Goal: Task Accomplishment & Management: Use online tool/utility

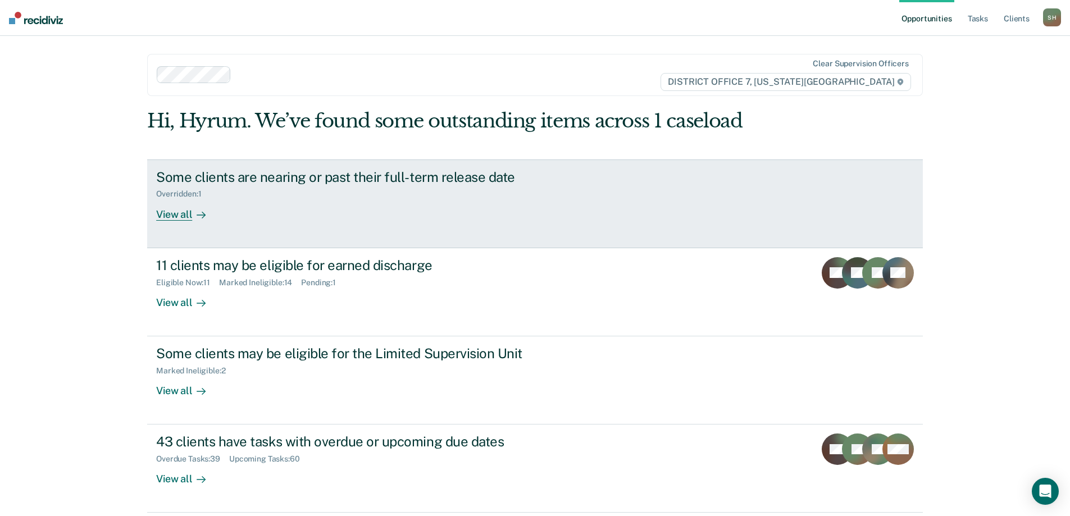
click at [435, 216] on div "Some clients are nearing or past their full-term release date Overridden : 1 Vi…" at bounding box center [366, 195] width 421 height 52
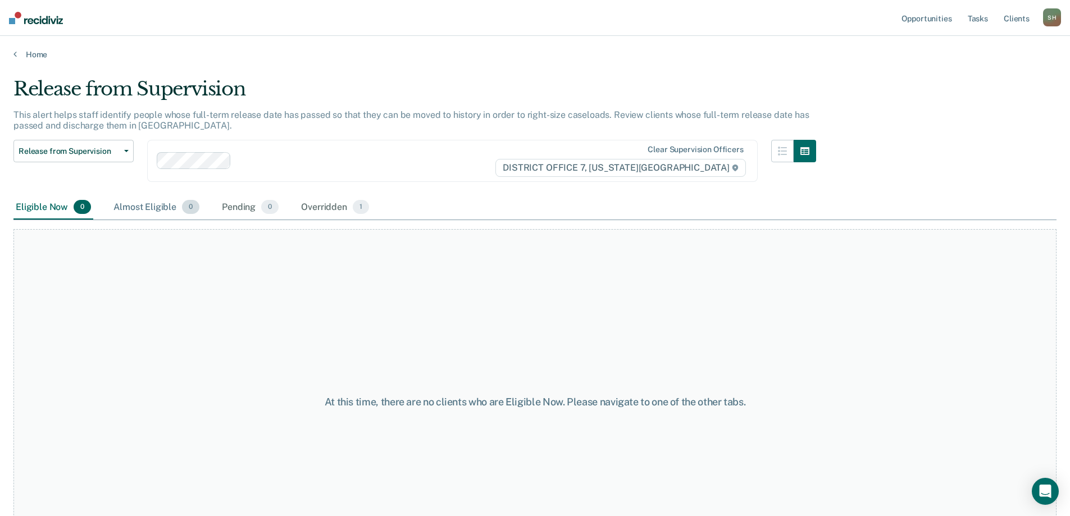
click at [148, 218] on div "Almost Eligible 0" at bounding box center [156, 207] width 90 height 25
click at [316, 198] on div "Overridden 1" at bounding box center [335, 207] width 72 height 25
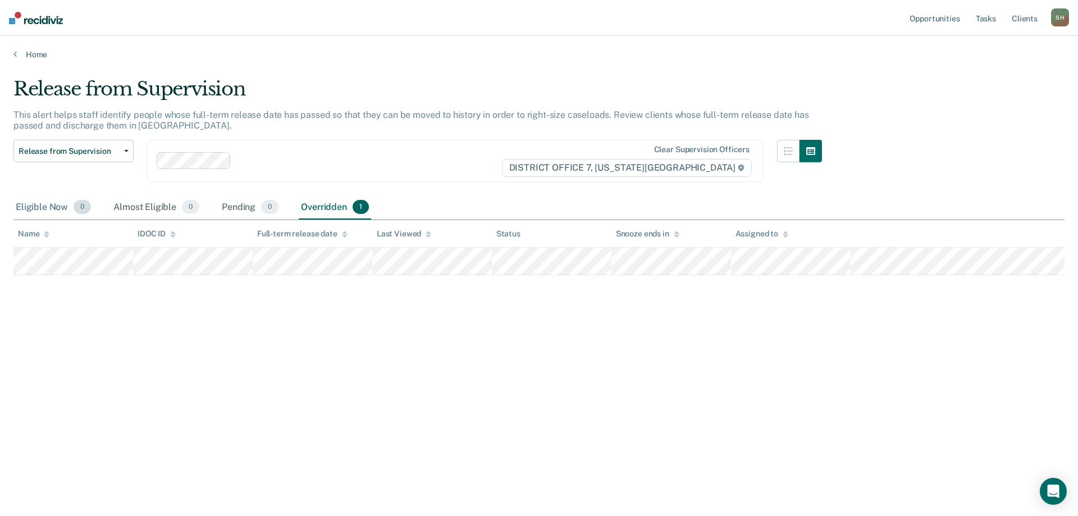
click at [38, 199] on div "Eligible Now 0" at bounding box center [53, 207] width 80 height 25
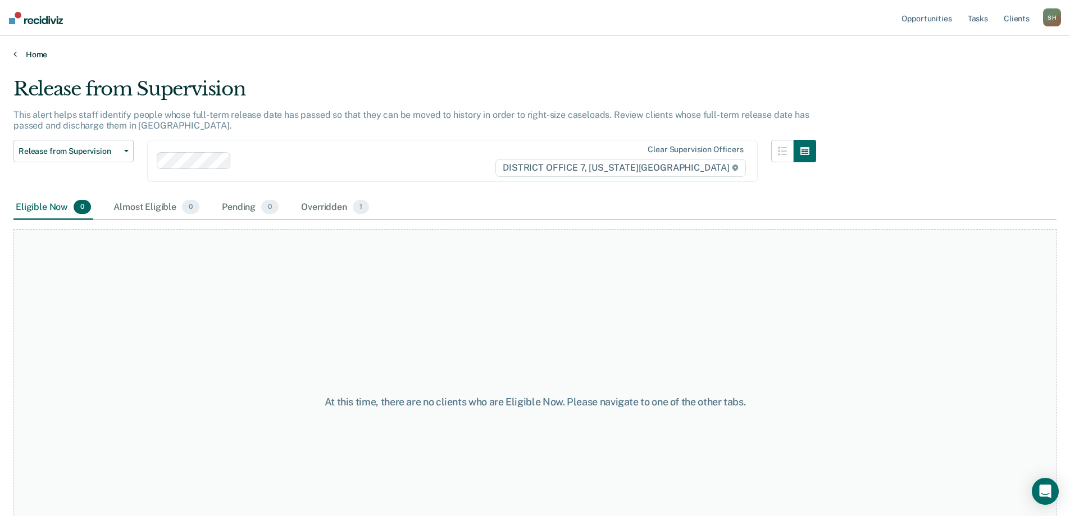
click at [15, 50] on icon at bounding box center [14, 53] width 3 height 9
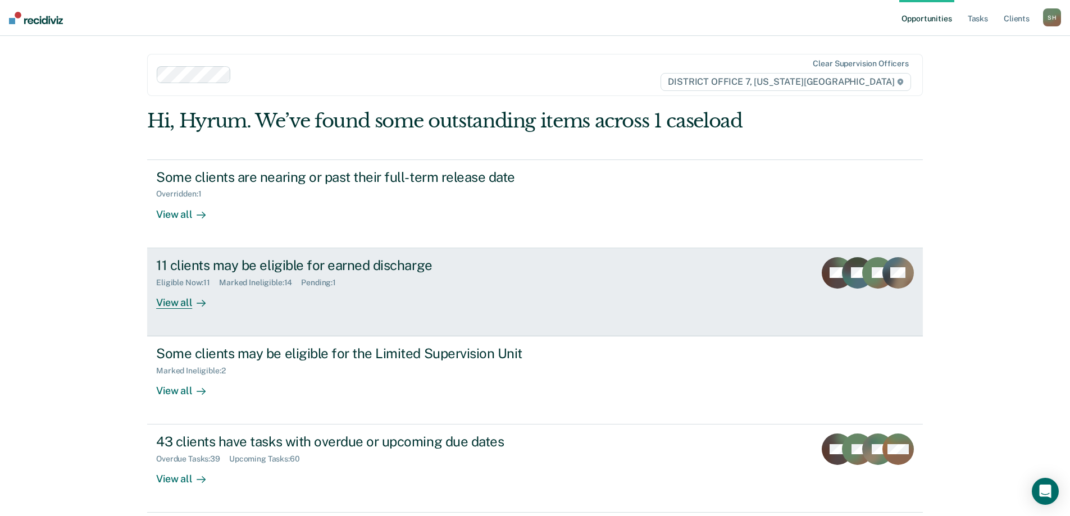
click at [313, 321] on link "11 clients may be eligible for earned discharge Eligible Now : 11 Marked Inelig…" at bounding box center [535, 292] width 776 height 88
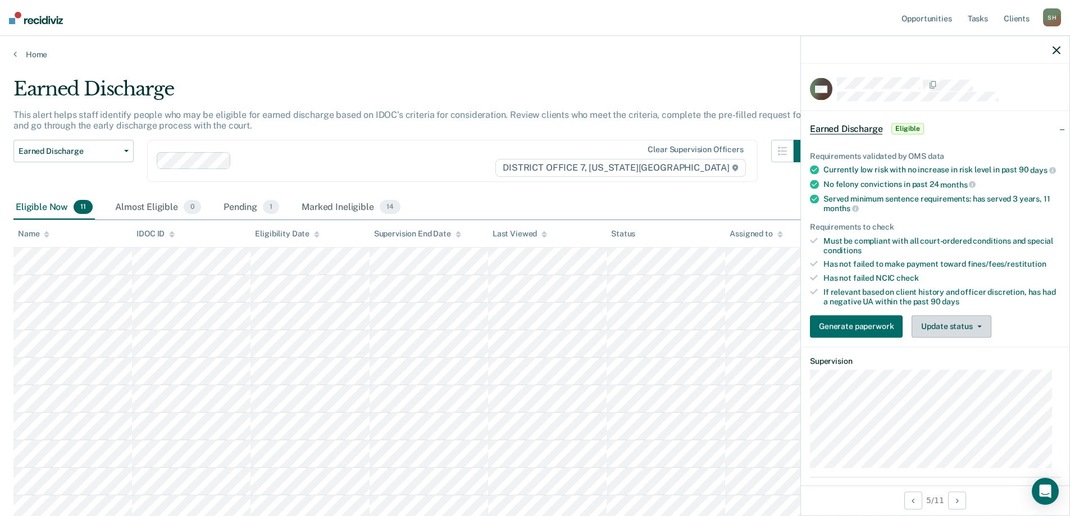
click at [955, 338] on button "Update status" at bounding box center [951, 326] width 79 height 22
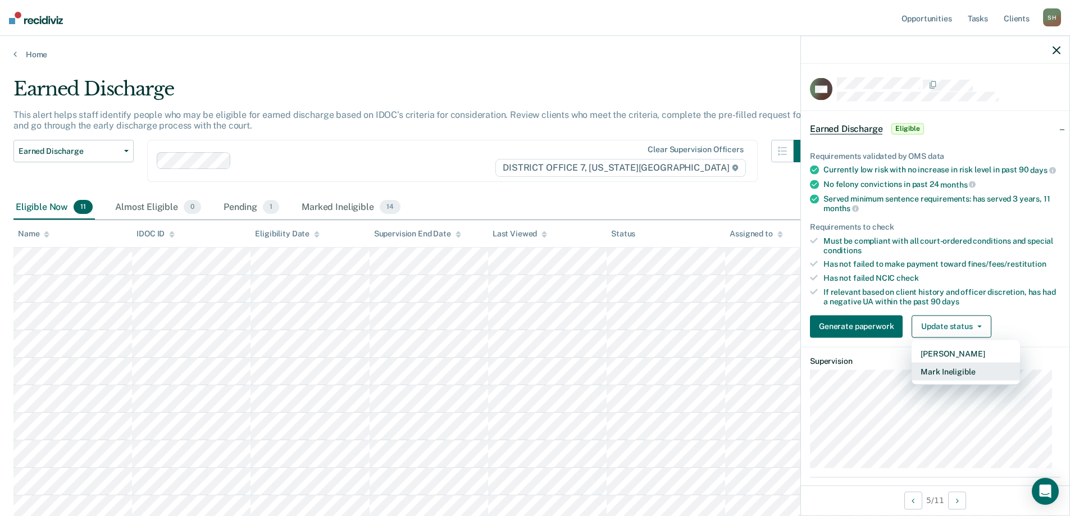
click at [944, 379] on button "Mark Ineligible" at bounding box center [966, 371] width 108 height 18
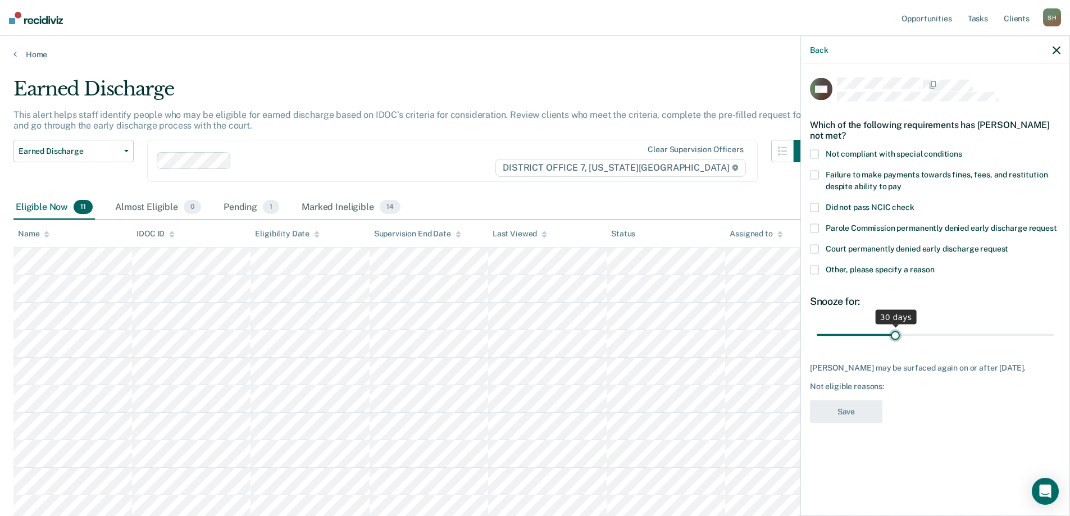
click at [898, 337] on input "range" at bounding box center [935, 335] width 237 height 20
drag, startPoint x: 917, startPoint y: 336, endPoint x: 1036, endPoint y: 345, distance: 119.4
type input "90"
click at [1054, 345] on input "range" at bounding box center [935, 335] width 237 height 20
click at [817, 262] on div "Court permanently denied early discharge request" at bounding box center [935, 255] width 250 height 21
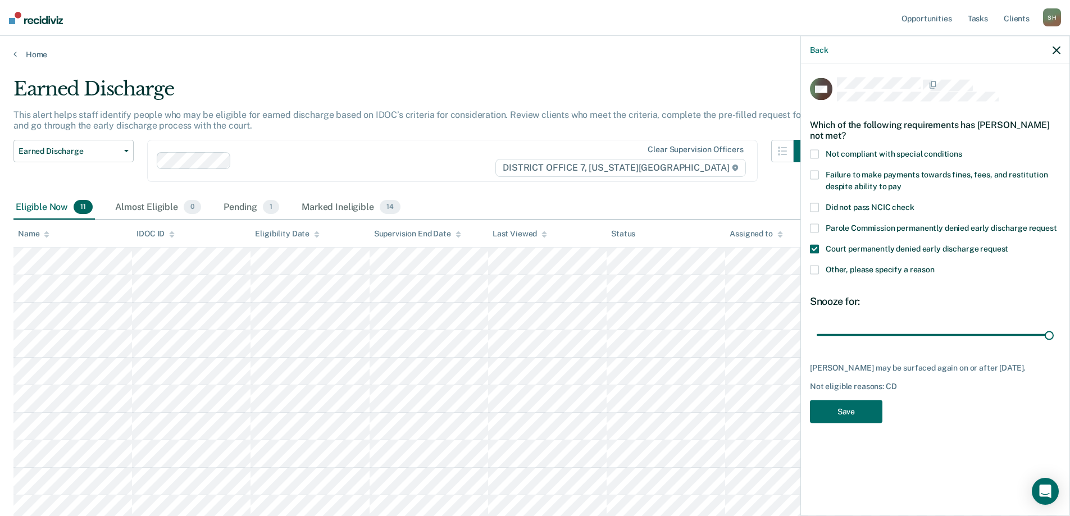
click at [821, 248] on label "Court permanently denied early discharge request" at bounding box center [935, 251] width 250 height 12
click at [814, 269] on span at bounding box center [814, 270] width 9 height 9
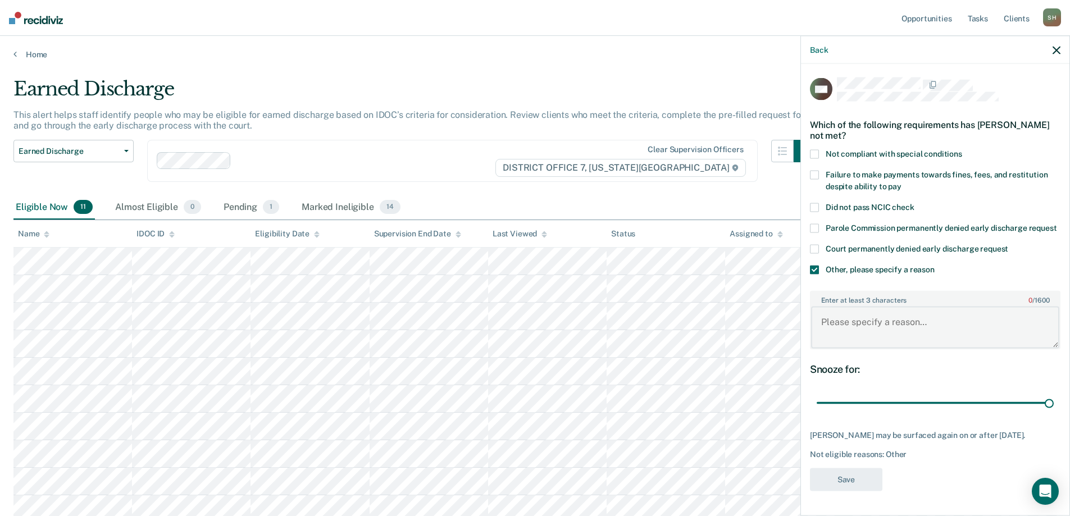
click at [868, 341] on textarea "Enter at least 3 characters 0 / 1600" at bounding box center [935, 328] width 248 height 42
type textarea "z"
type textarea "SO TX"
click at [859, 491] on button "Save" at bounding box center [846, 479] width 72 height 23
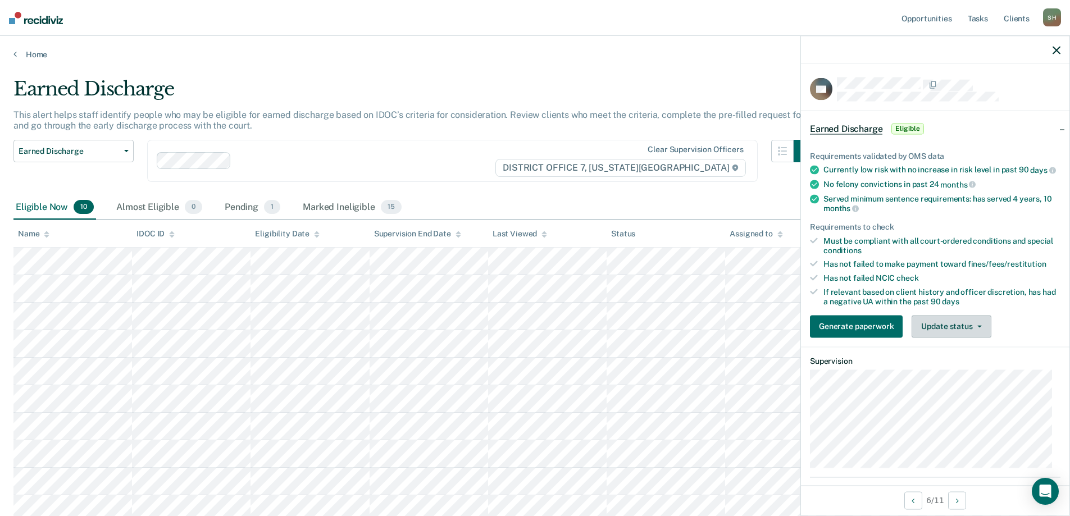
click at [949, 338] on button "Update status" at bounding box center [951, 326] width 79 height 22
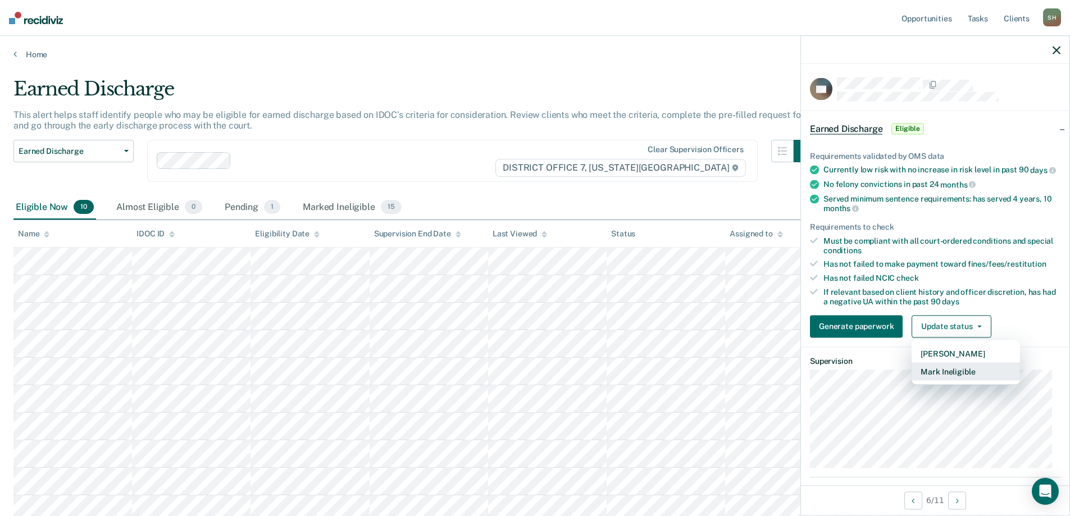
click at [979, 380] on button "Mark Ineligible" at bounding box center [966, 371] width 108 height 18
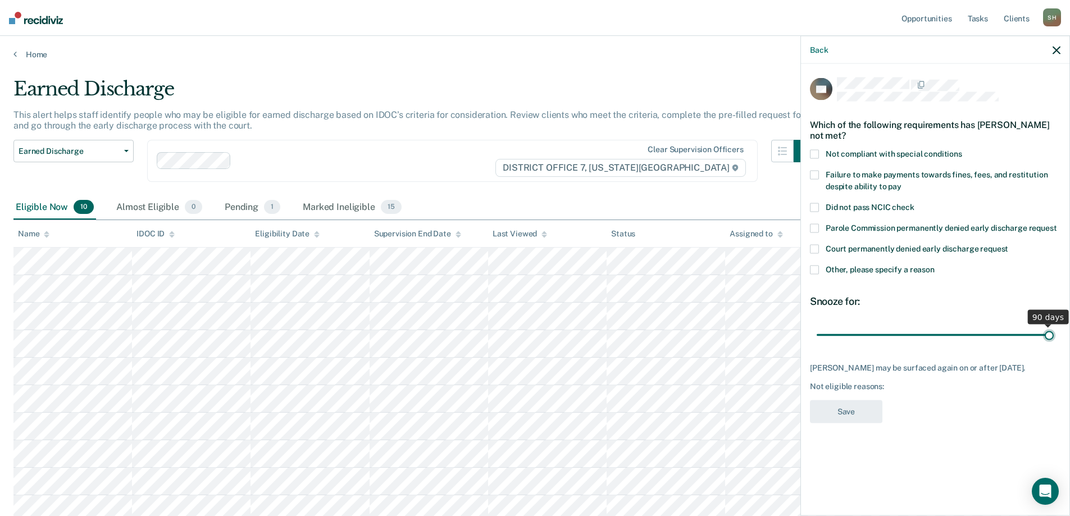
drag, startPoint x: 896, startPoint y: 333, endPoint x: 1078, endPoint y: 327, distance: 181.5
type input "90"
click at [1054, 327] on input "range" at bounding box center [935, 335] width 237 height 20
click at [813, 272] on span at bounding box center [814, 270] width 9 height 9
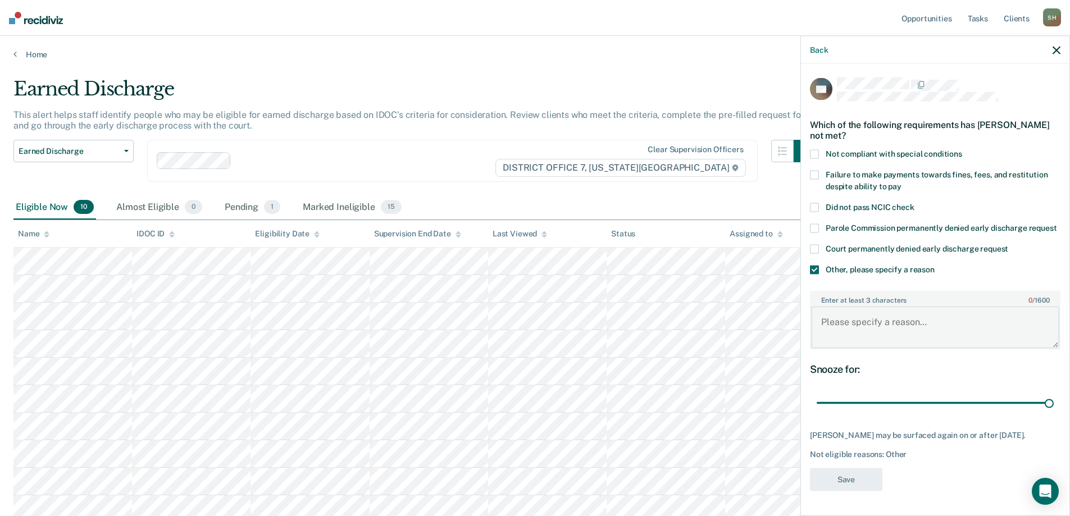
click at [881, 335] on textarea "Enter at least 3 characters 0 / 1600" at bounding box center [935, 328] width 248 height 42
type textarea "SO TX"
click at [845, 491] on button "Save" at bounding box center [846, 479] width 72 height 23
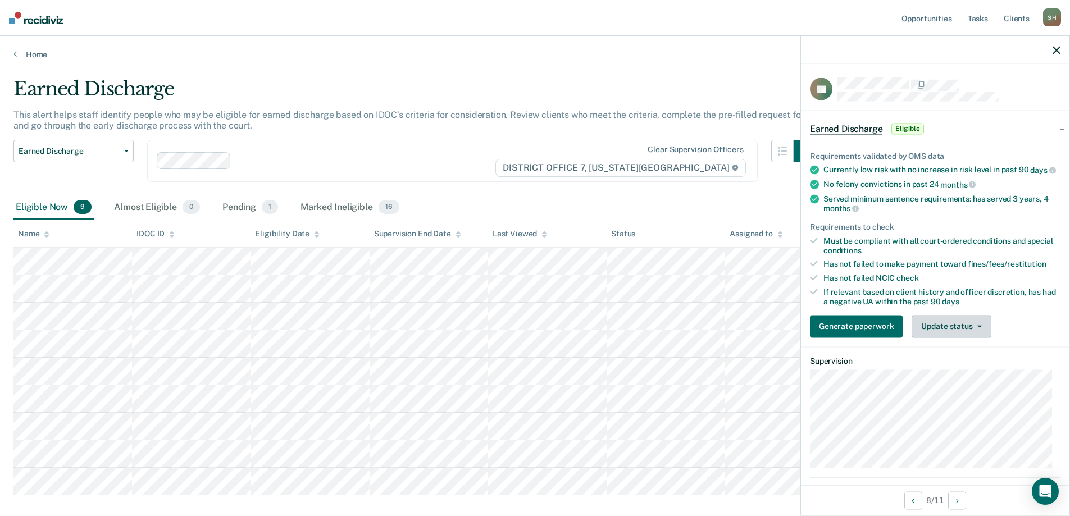
click at [981, 338] on button "Update status" at bounding box center [951, 326] width 79 height 22
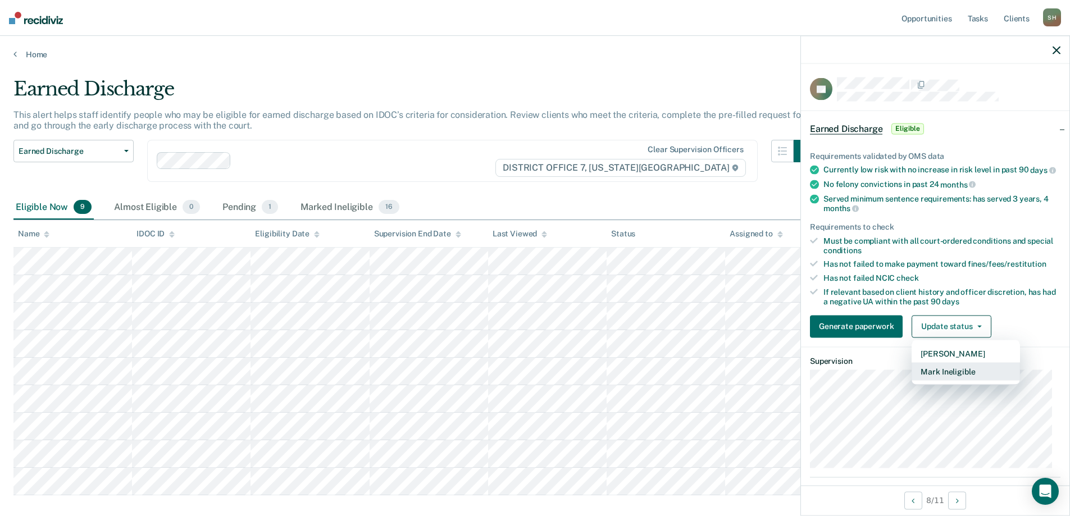
click at [939, 380] on button "Mark Ineligible" at bounding box center [966, 371] width 108 height 18
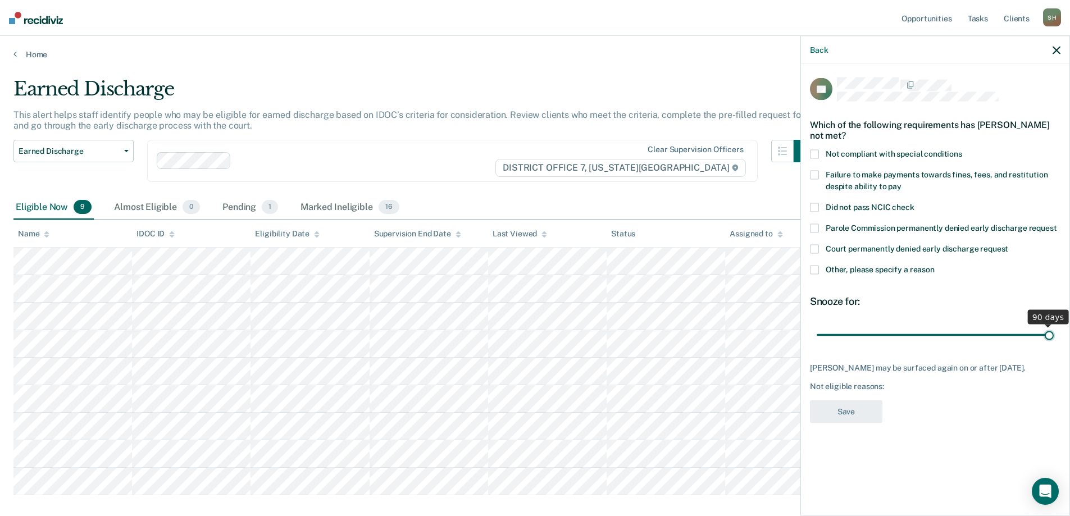
drag, startPoint x: 895, startPoint y: 334, endPoint x: 1078, endPoint y: 369, distance: 186.5
type input "90"
click at [1054, 345] on input "range" at bounding box center [935, 335] width 237 height 20
click at [809, 268] on div "RL Which of the following requirements has [PERSON_NAME] not met? Not compliant…" at bounding box center [935, 288] width 268 height 449
click at [814, 267] on span at bounding box center [814, 270] width 9 height 9
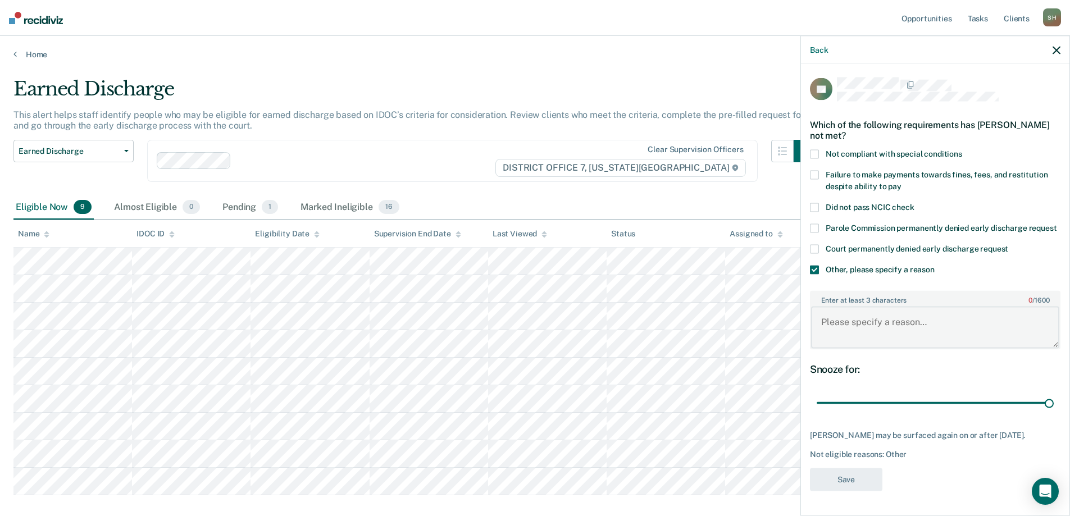
click at [887, 328] on textarea "Enter at least 3 characters 0 / 1600" at bounding box center [935, 328] width 248 height 42
type textarea "SO TX"
click at [854, 473] on button "Save" at bounding box center [846, 479] width 72 height 23
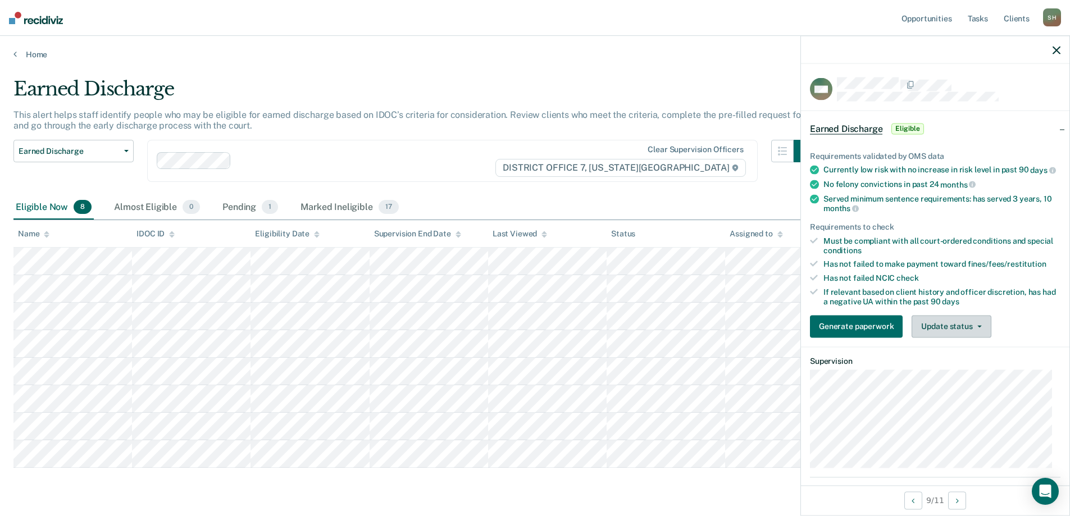
click at [985, 338] on button "Update status" at bounding box center [951, 326] width 79 height 22
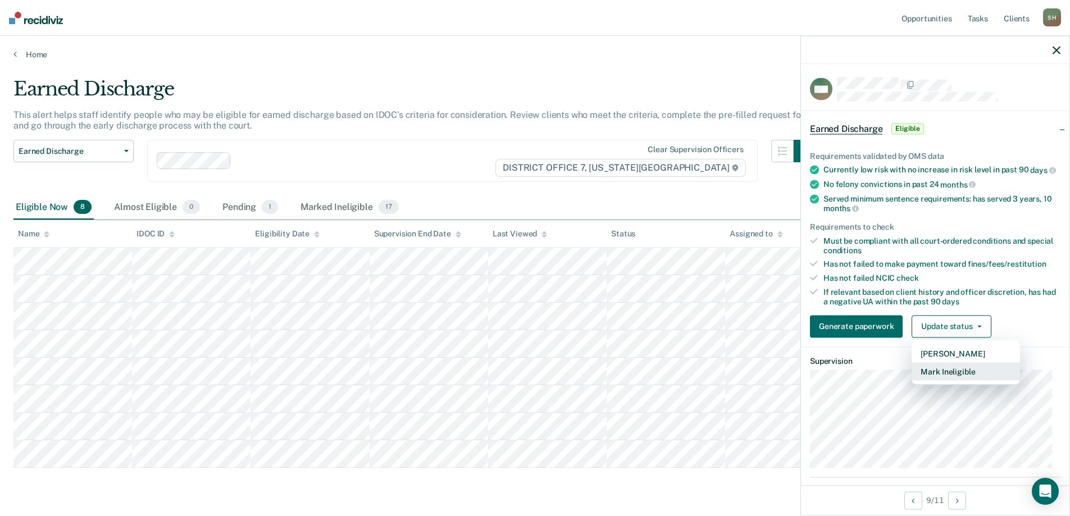
click at [963, 380] on button "Mark Ineligible" at bounding box center [966, 371] width 108 height 18
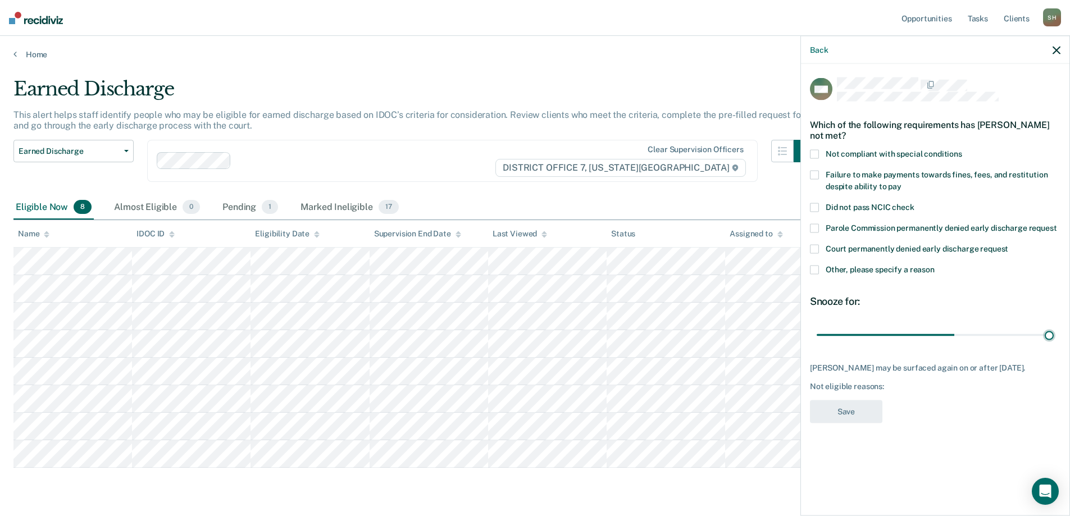
drag, startPoint x: 897, startPoint y: 331, endPoint x: 1078, endPoint y: 337, distance: 180.9
type input "90"
click at [1054, 337] on input "range" at bounding box center [935, 335] width 237 height 20
click at [917, 271] on span "Other, please specify a reason" at bounding box center [880, 269] width 109 height 9
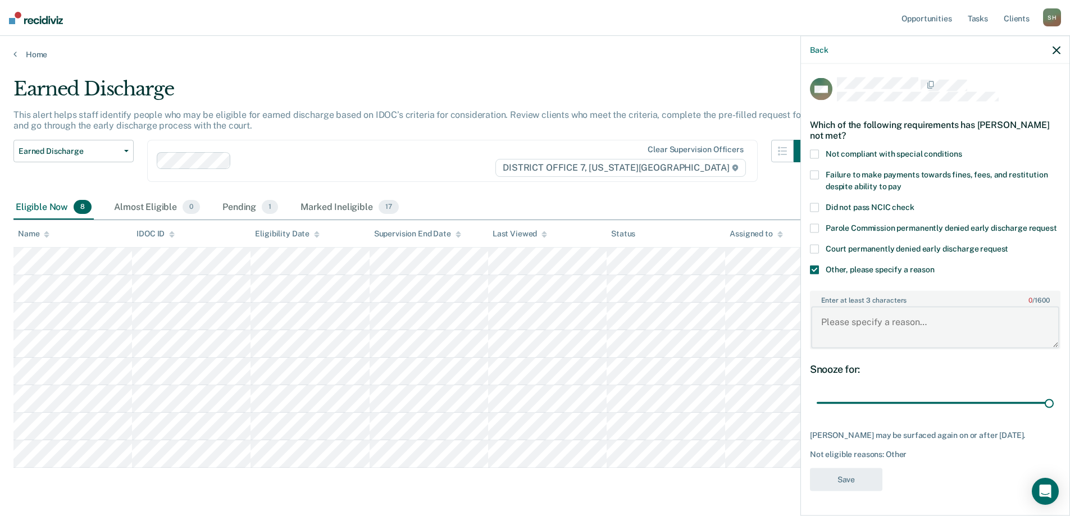
click at [882, 332] on textarea "Enter at least 3 characters 0 / 1600" at bounding box center [935, 328] width 248 height 42
click at [887, 183] on span "Failure to make payments towards fines, fees, and restitution despite ability t…" at bounding box center [937, 180] width 222 height 21
click at [845, 266] on div "Court permanently denied early discharge request" at bounding box center [935, 255] width 250 height 21
click at [845, 274] on span "Other, please specify a reason" at bounding box center [880, 269] width 109 height 9
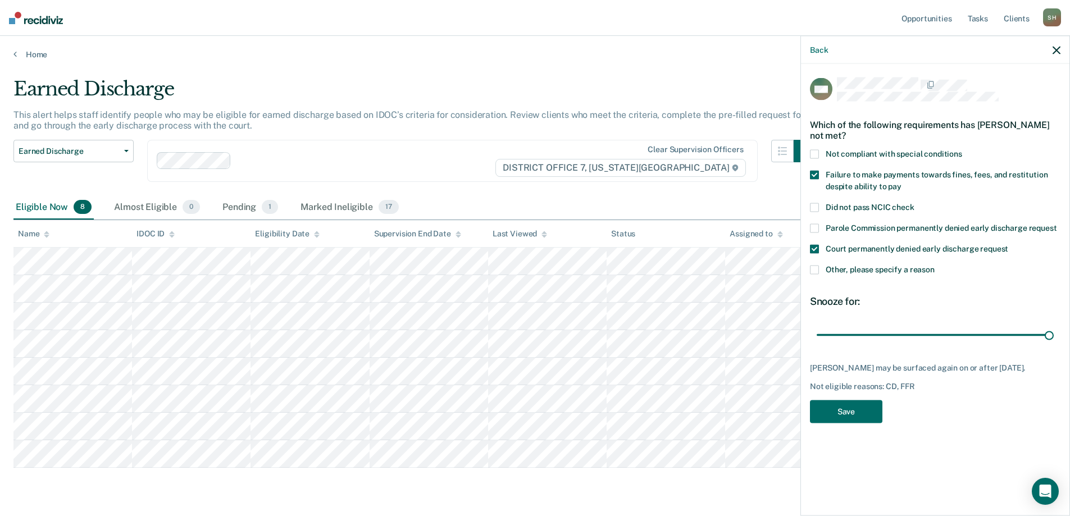
click at [859, 244] on span "Court permanently denied early discharge request" at bounding box center [917, 248] width 183 height 9
click at [831, 416] on button "Save" at bounding box center [846, 411] width 72 height 23
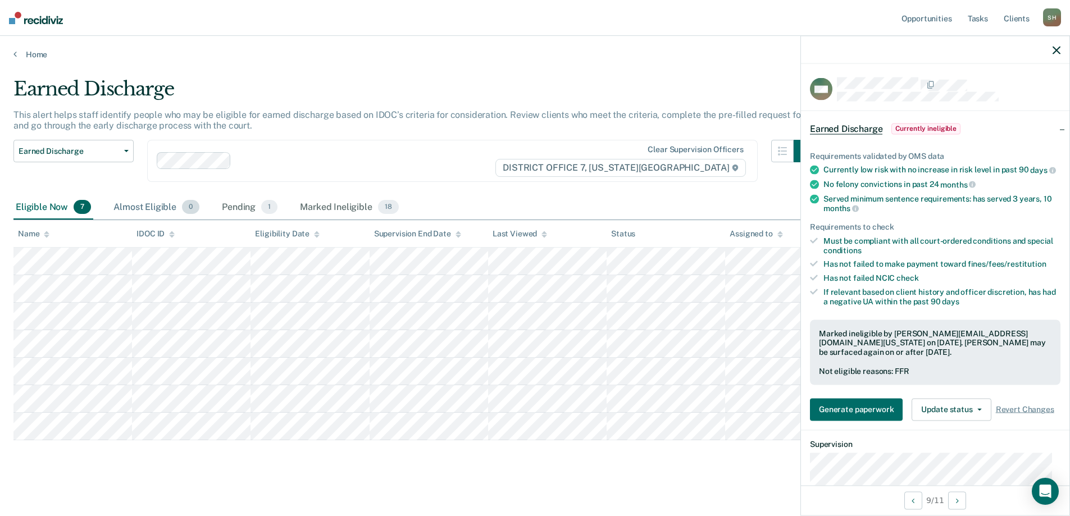
click at [147, 202] on div "Almost Eligible 0" at bounding box center [156, 207] width 90 height 25
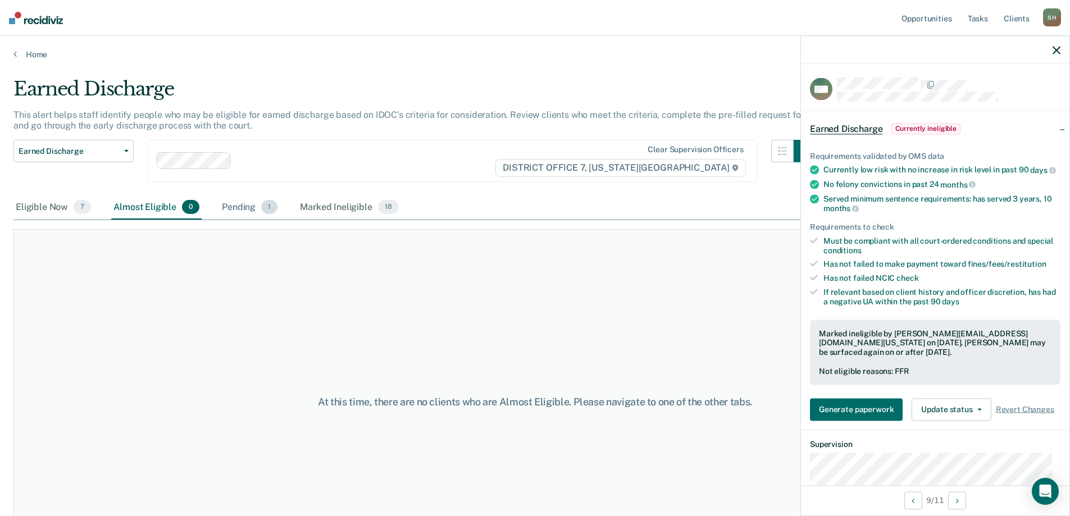
click at [243, 210] on div "Pending 1" at bounding box center [250, 207] width 60 height 25
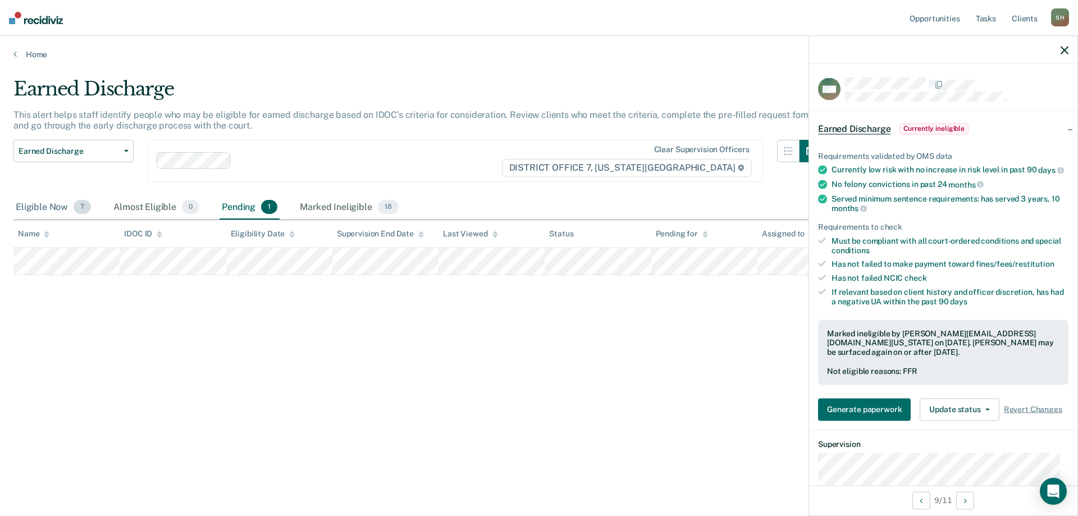
click at [55, 206] on div "Eligible Now 7" at bounding box center [53, 207] width 80 height 25
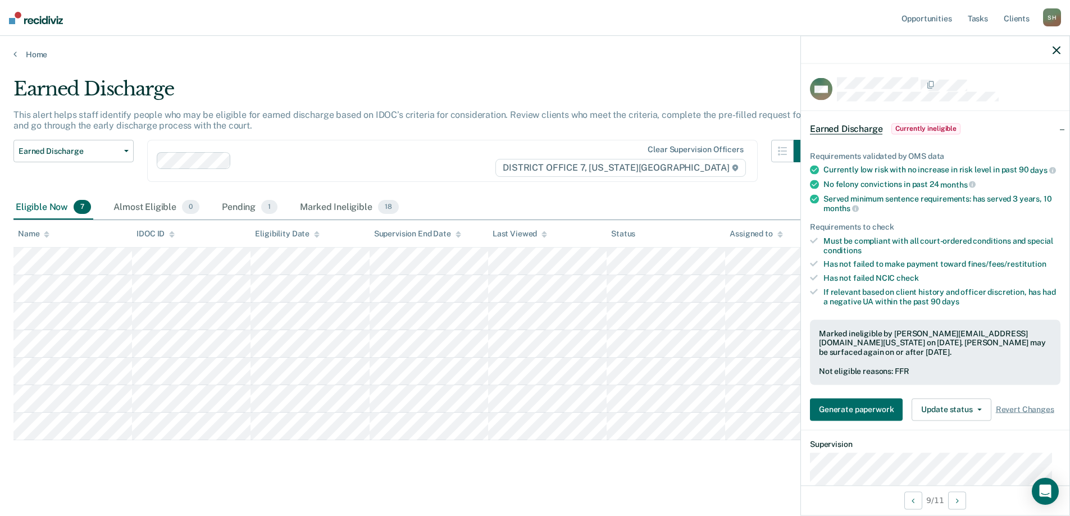
click at [1055, 52] on icon "button" at bounding box center [1057, 50] width 8 height 8
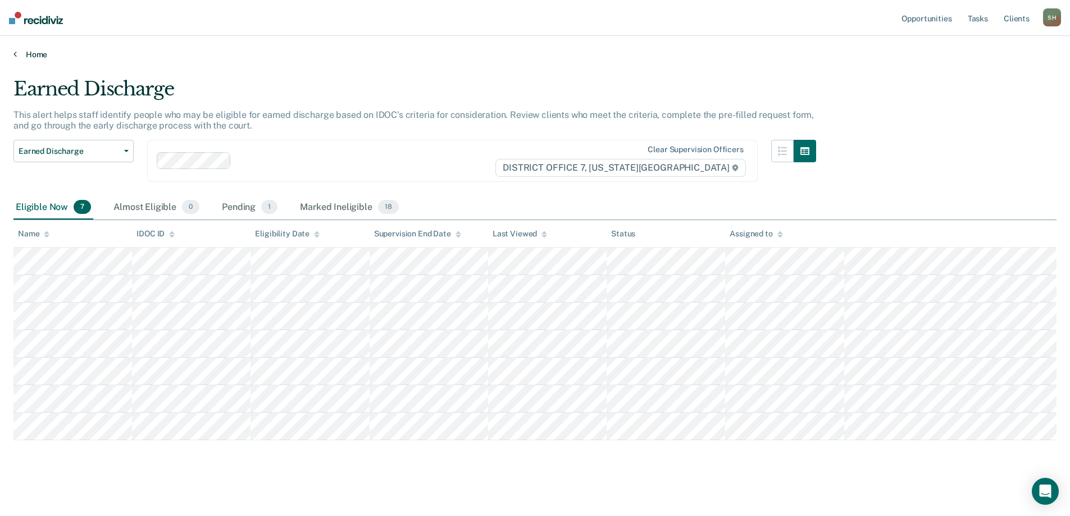
click at [45, 56] on link "Home" at bounding box center [534, 54] width 1043 height 10
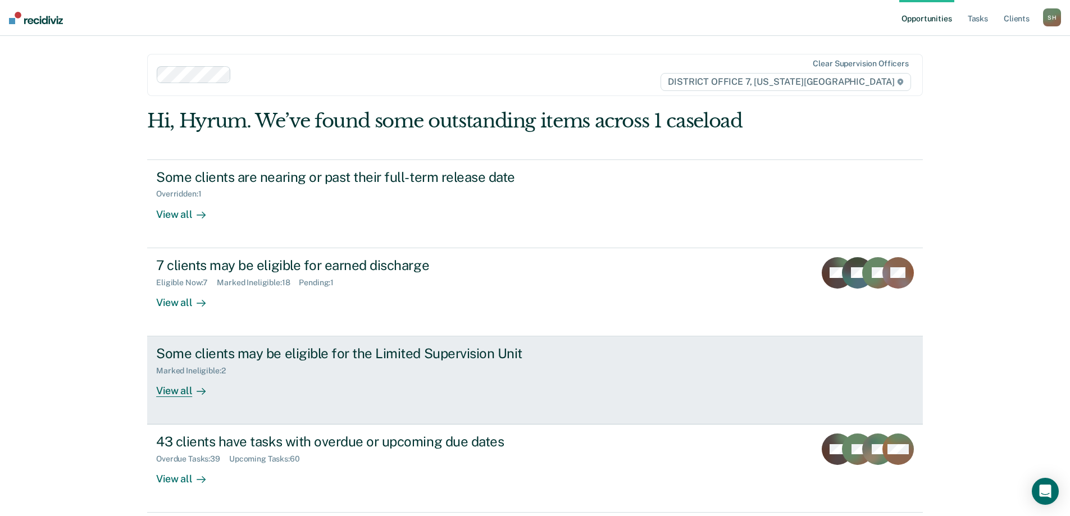
click at [398, 393] on div "Some clients may be eligible for the Limited Supervision Unit Marked Ineligible…" at bounding box center [366, 371] width 421 height 52
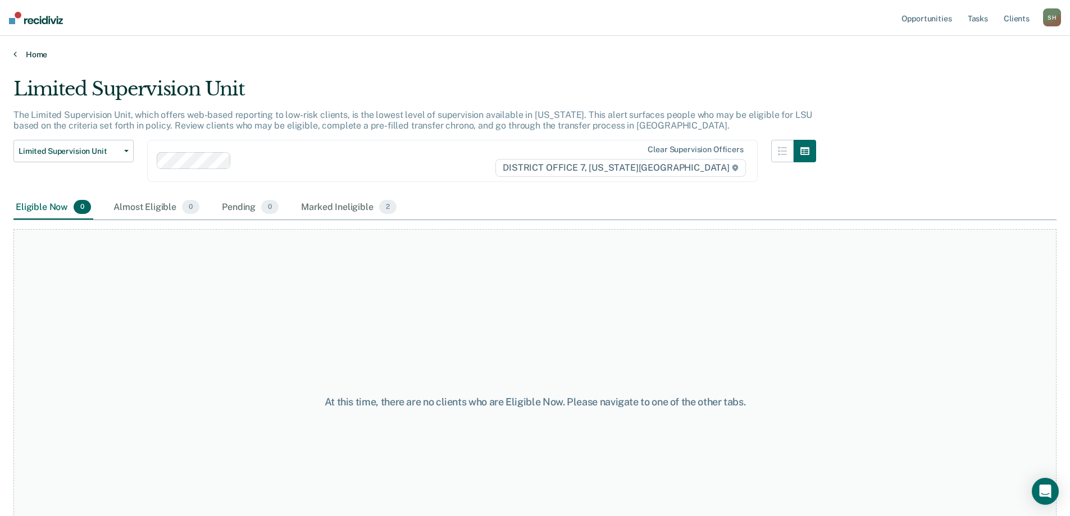
click at [22, 55] on link "Home" at bounding box center [534, 54] width 1043 height 10
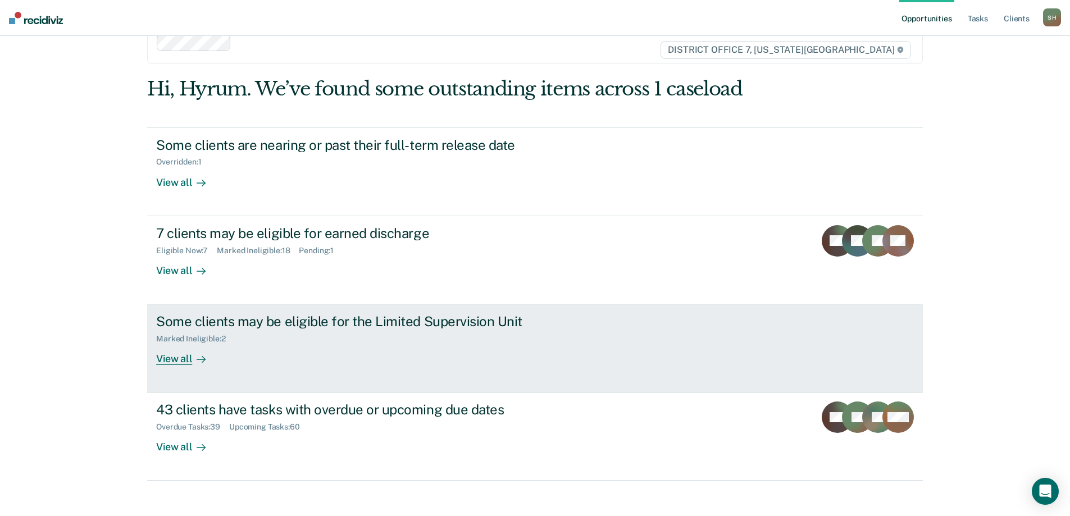
scroll to position [42, 0]
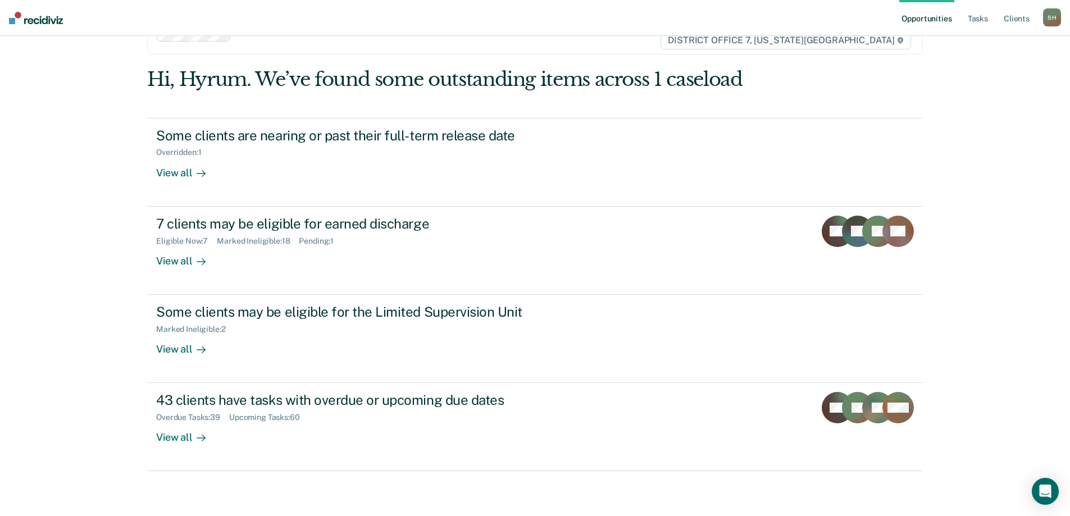
click at [963, 24] on ul "Opportunities Tasks Client s" at bounding box center [971, 18] width 144 height 36
click at [971, 20] on link "Tasks" at bounding box center [977, 18] width 25 height 36
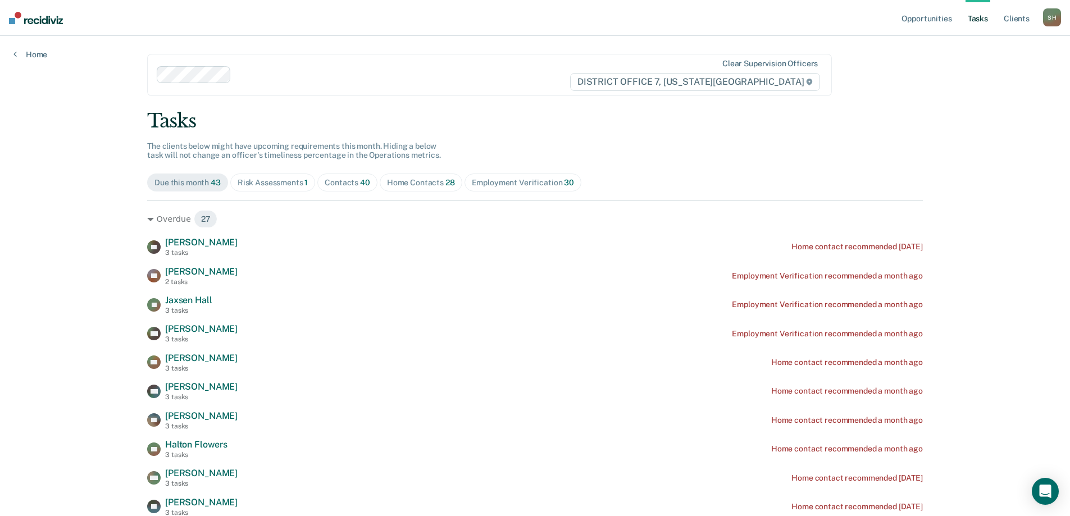
click at [360, 186] on span "40" at bounding box center [365, 182] width 10 height 9
click at [321, 175] on span "Contacts 40" at bounding box center [347, 183] width 60 height 18
